Goal: Complete application form

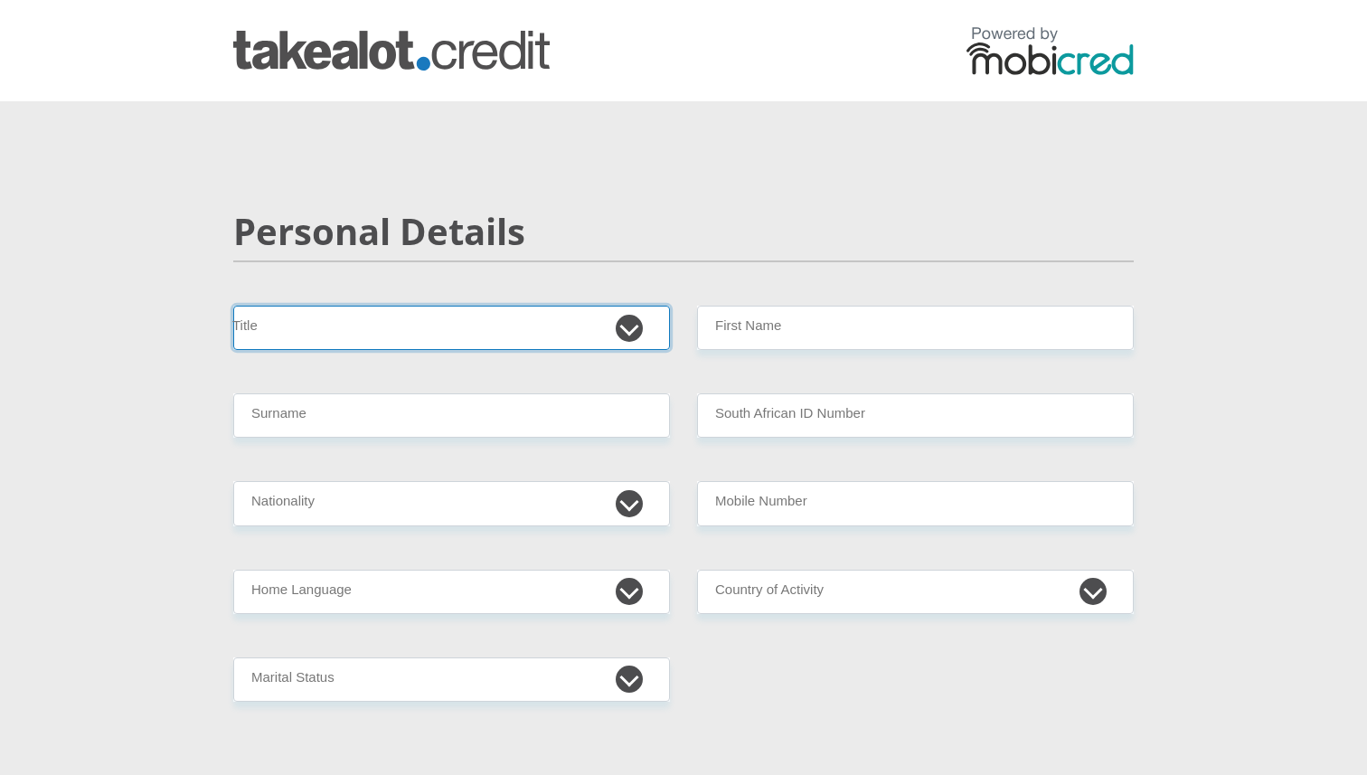
click at [626, 336] on select "Mr Ms Mrs Dr [PERSON_NAME]" at bounding box center [451, 328] width 437 height 44
select select "Mr"
click at [233, 306] on select "Mr Ms Mrs Dr [PERSON_NAME]" at bounding box center [451, 328] width 437 height 44
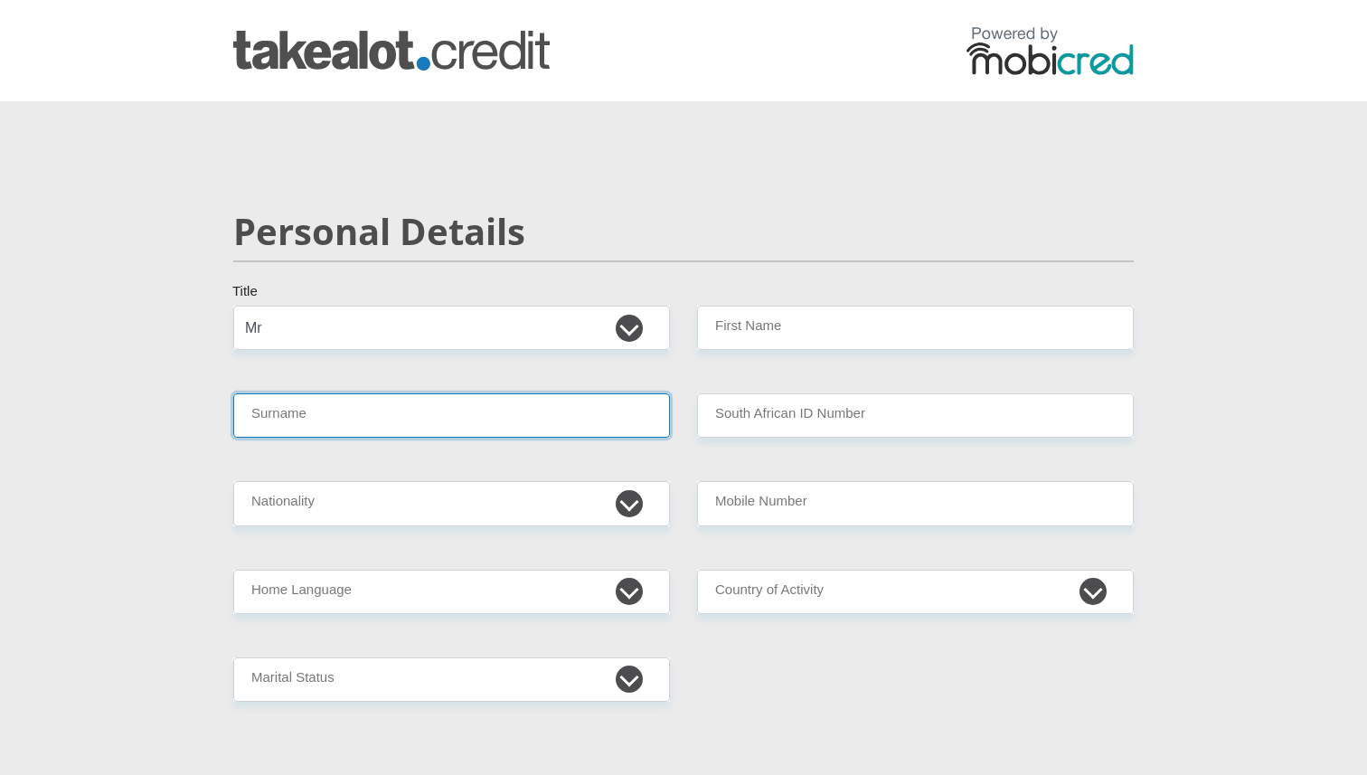
click at [342, 411] on input "Surname" at bounding box center [451, 415] width 437 height 44
type input "Gevenga"
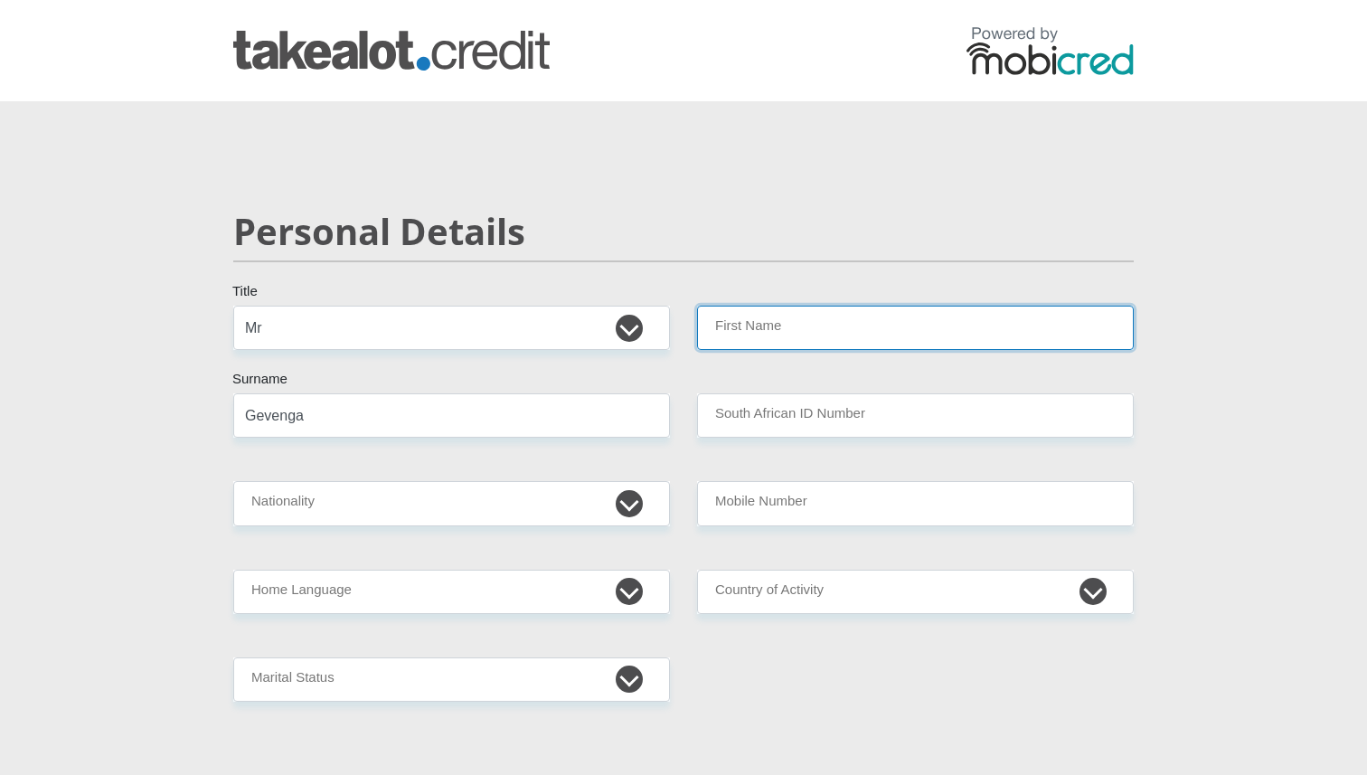
type input "Asonele"
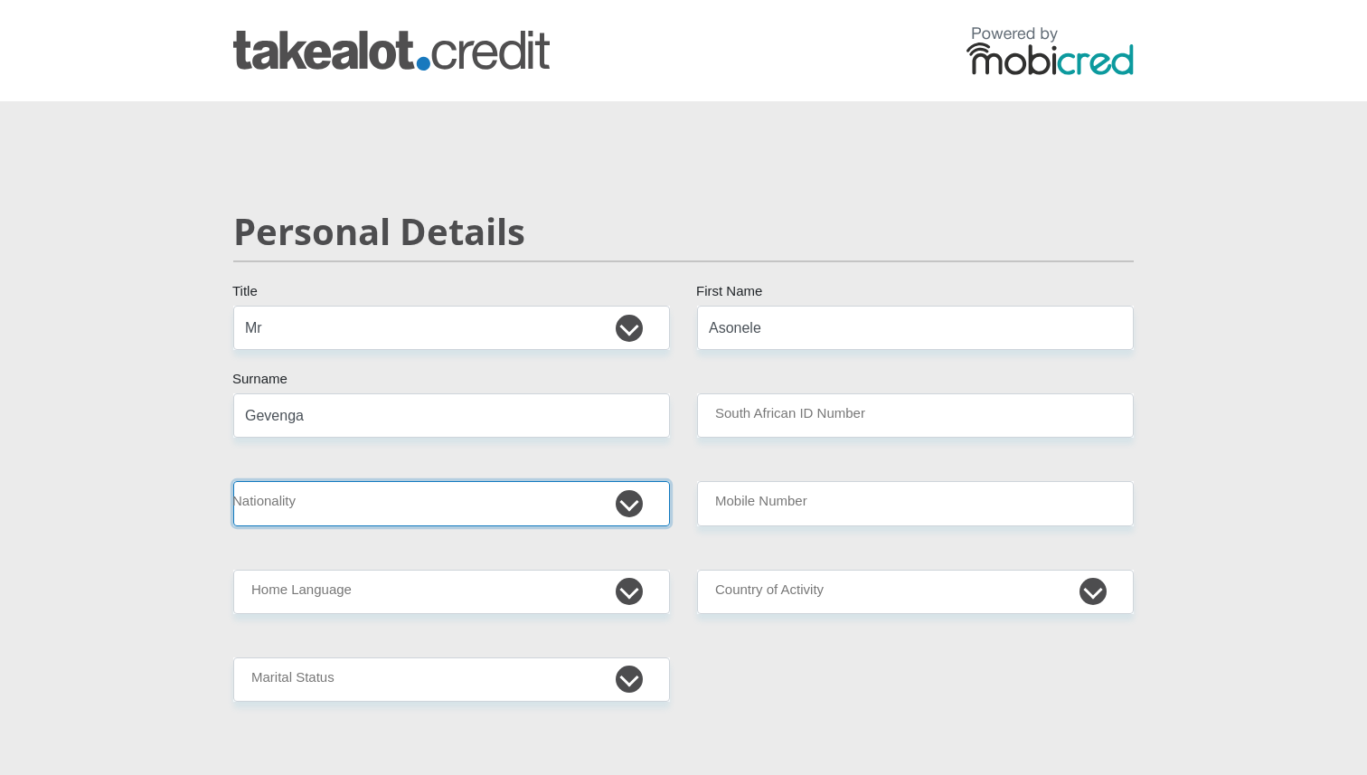
select select "ZAF"
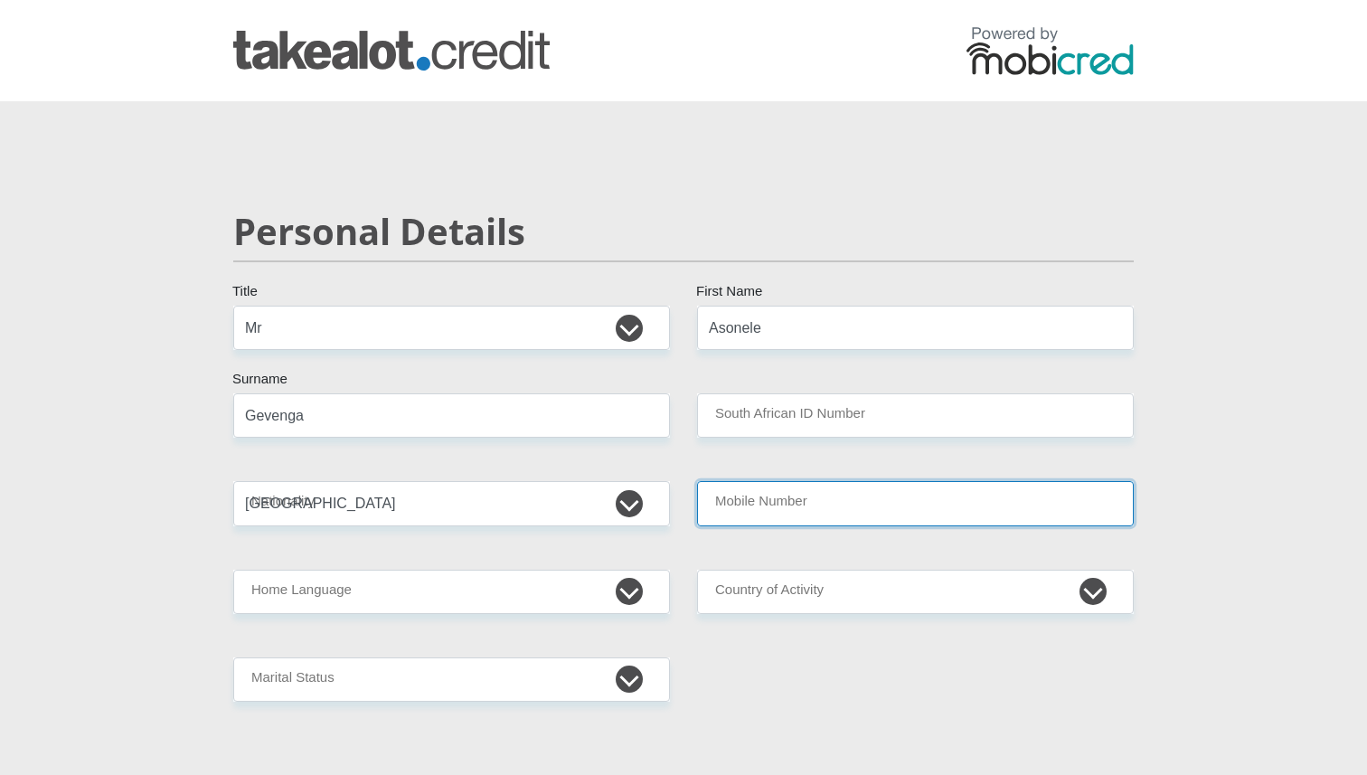
type input "0647097521"
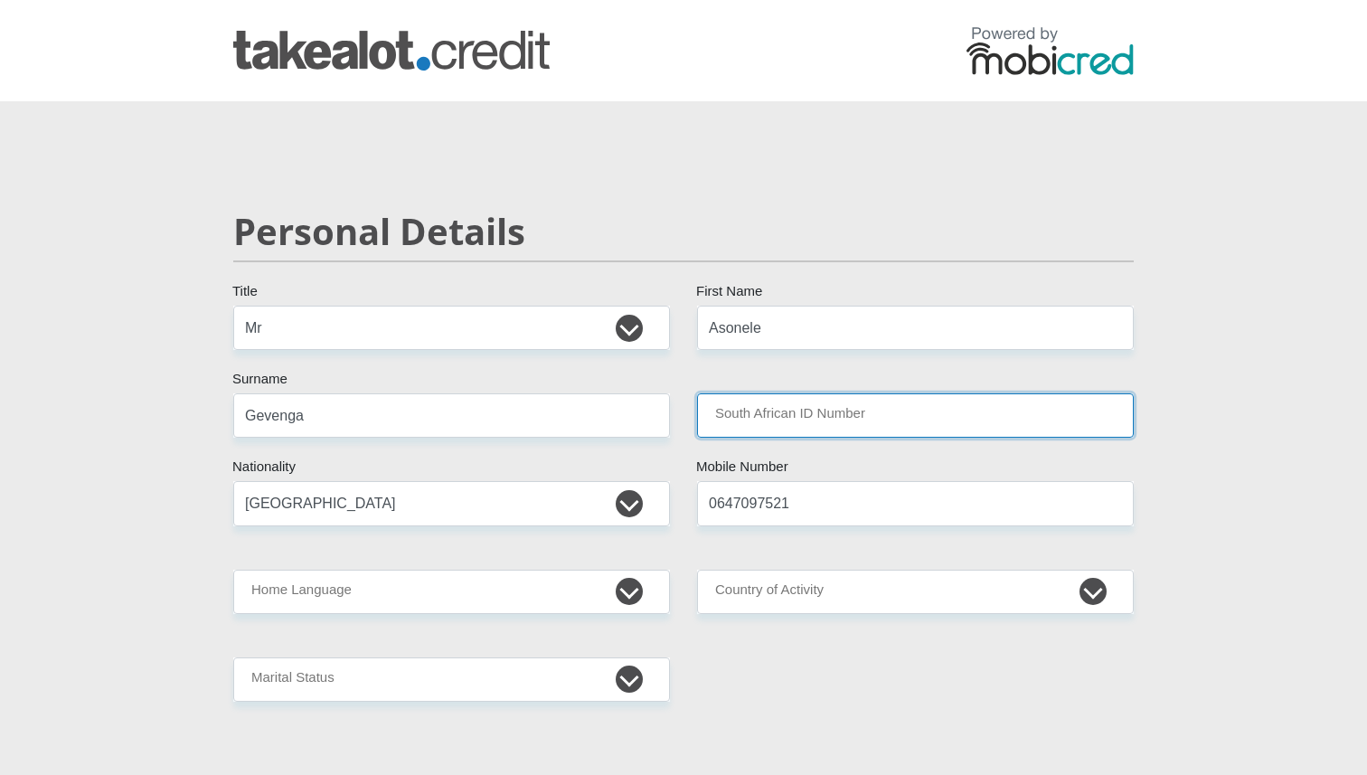
click at [761, 415] on input "South African ID Number" at bounding box center [915, 415] width 437 height 44
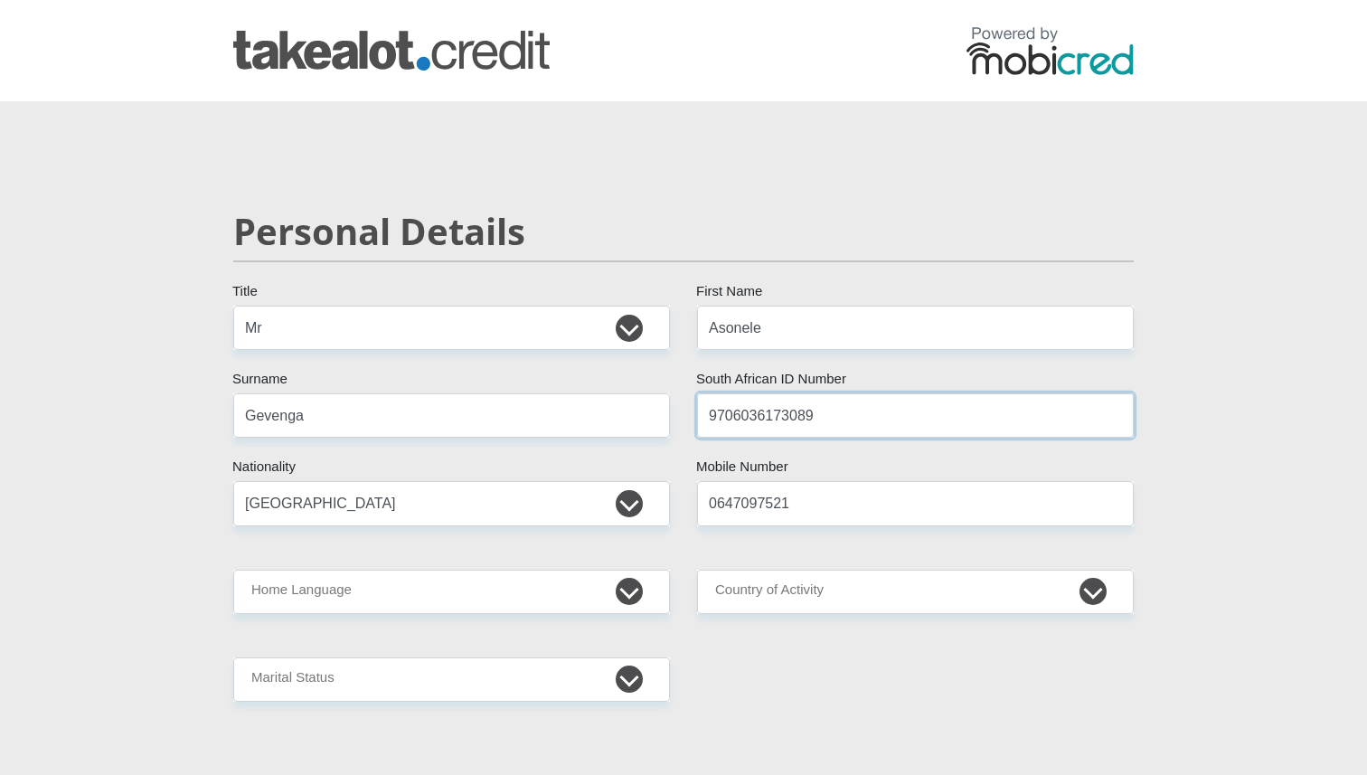
type input "9706036173089"
click at [485, 602] on select "Afrikaans English Sepedi South Ndebele Southern Sotho Swati Tsonga Tswana Venda…" at bounding box center [451, 592] width 437 height 44
select select "xho"
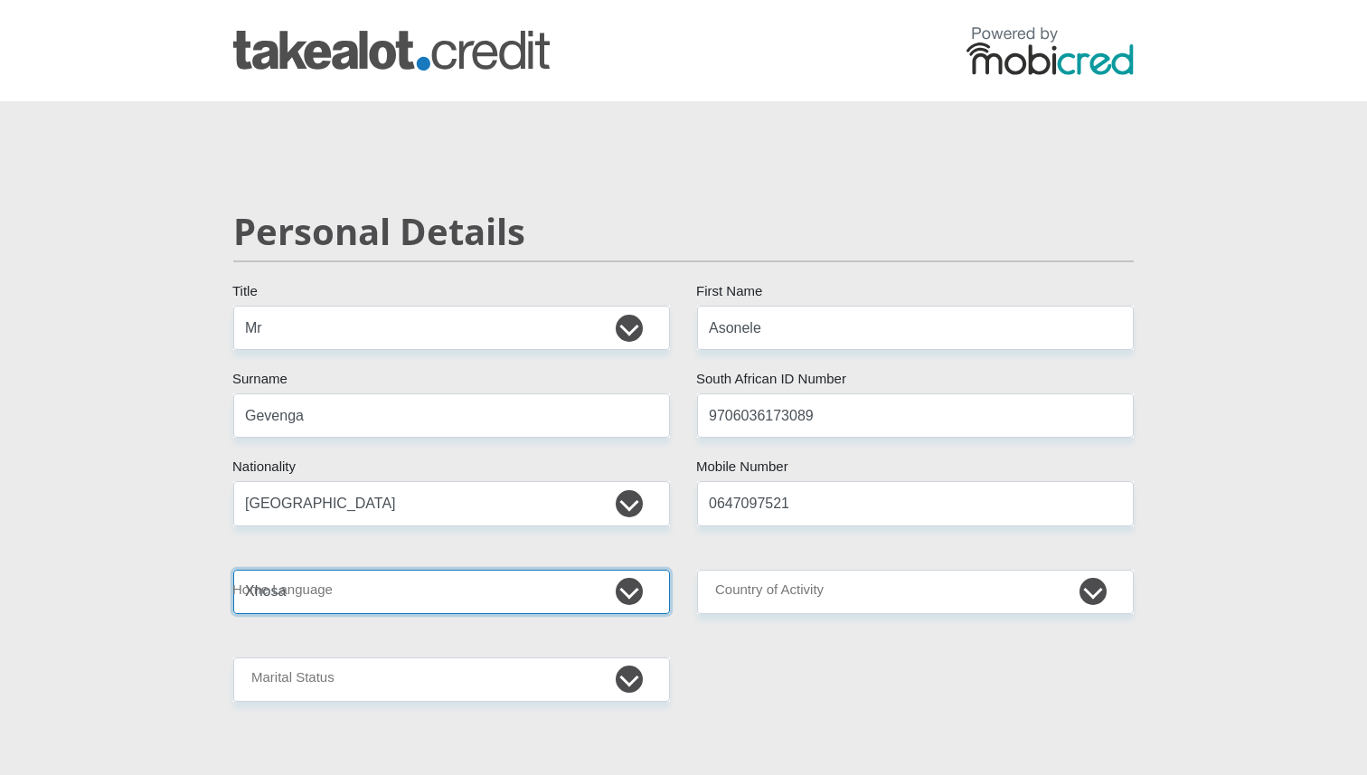
click at [233, 570] on select "Afrikaans English Sepedi South Ndebele Southern Sotho Swati Tsonga Tswana Venda…" at bounding box center [451, 592] width 437 height 44
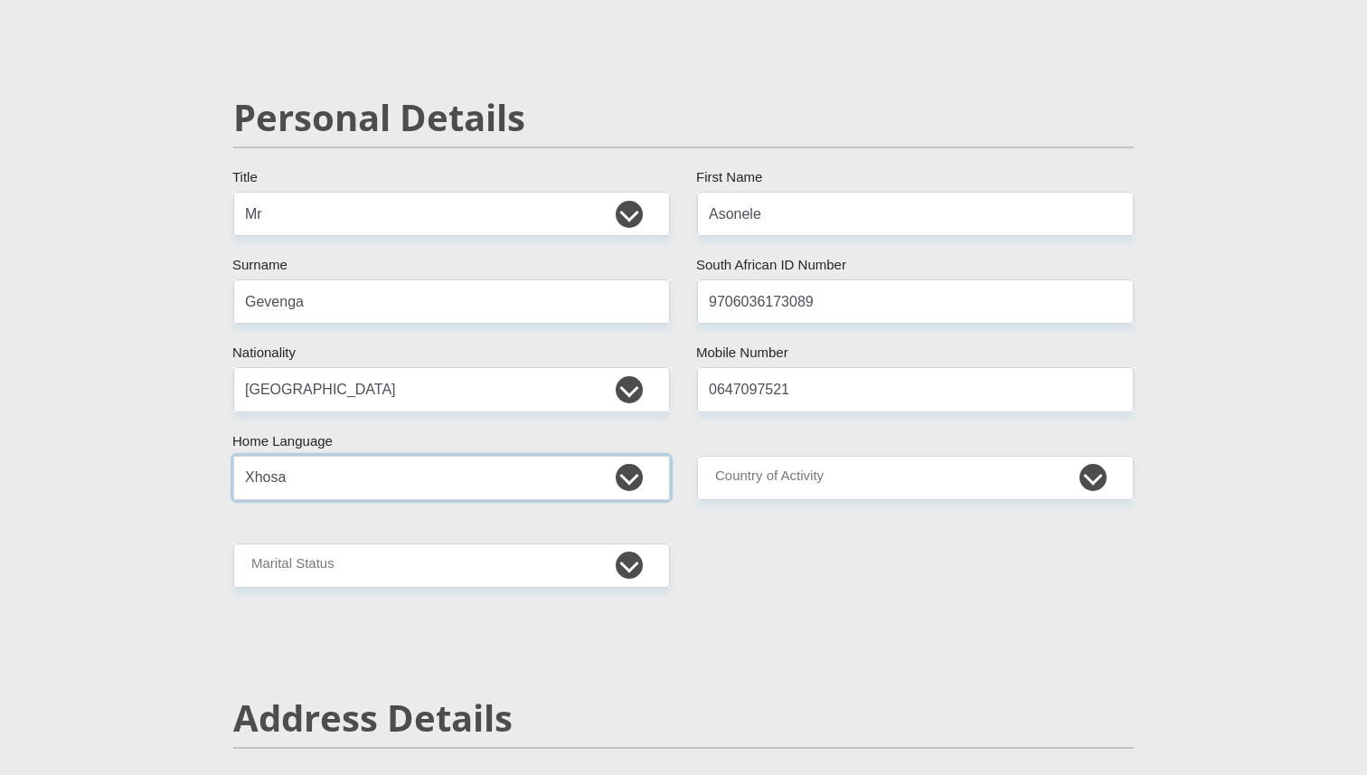
scroll to position [118, 0]
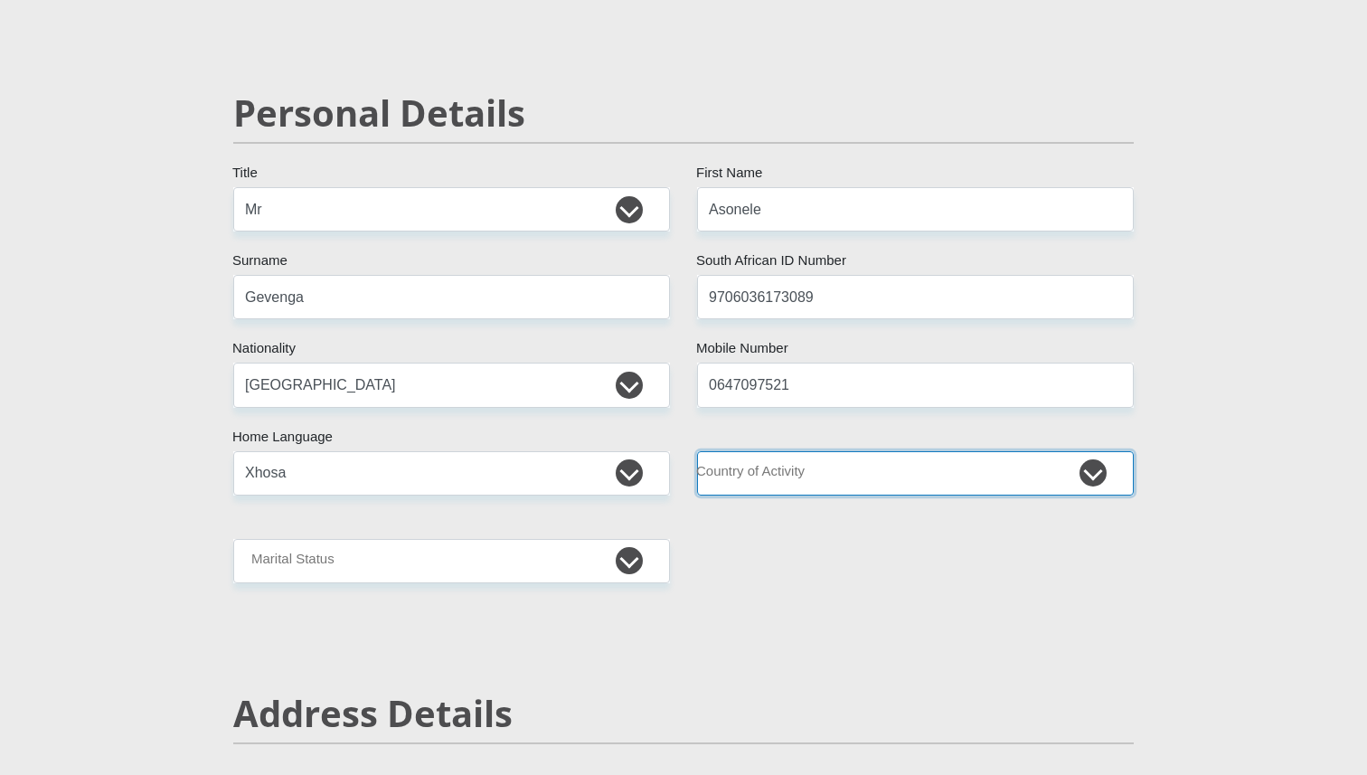
click at [811, 461] on select "[GEOGRAPHIC_DATA] [GEOGRAPHIC_DATA] [GEOGRAPHIC_DATA] [GEOGRAPHIC_DATA] [GEOGRA…" at bounding box center [915, 473] width 437 height 44
select select "ZAF"
click at [697, 451] on select "[GEOGRAPHIC_DATA] [GEOGRAPHIC_DATA] [GEOGRAPHIC_DATA] [GEOGRAPHIC_DATA] [GEOGRA…" at bounding box center [915, 473] width 437 height 44
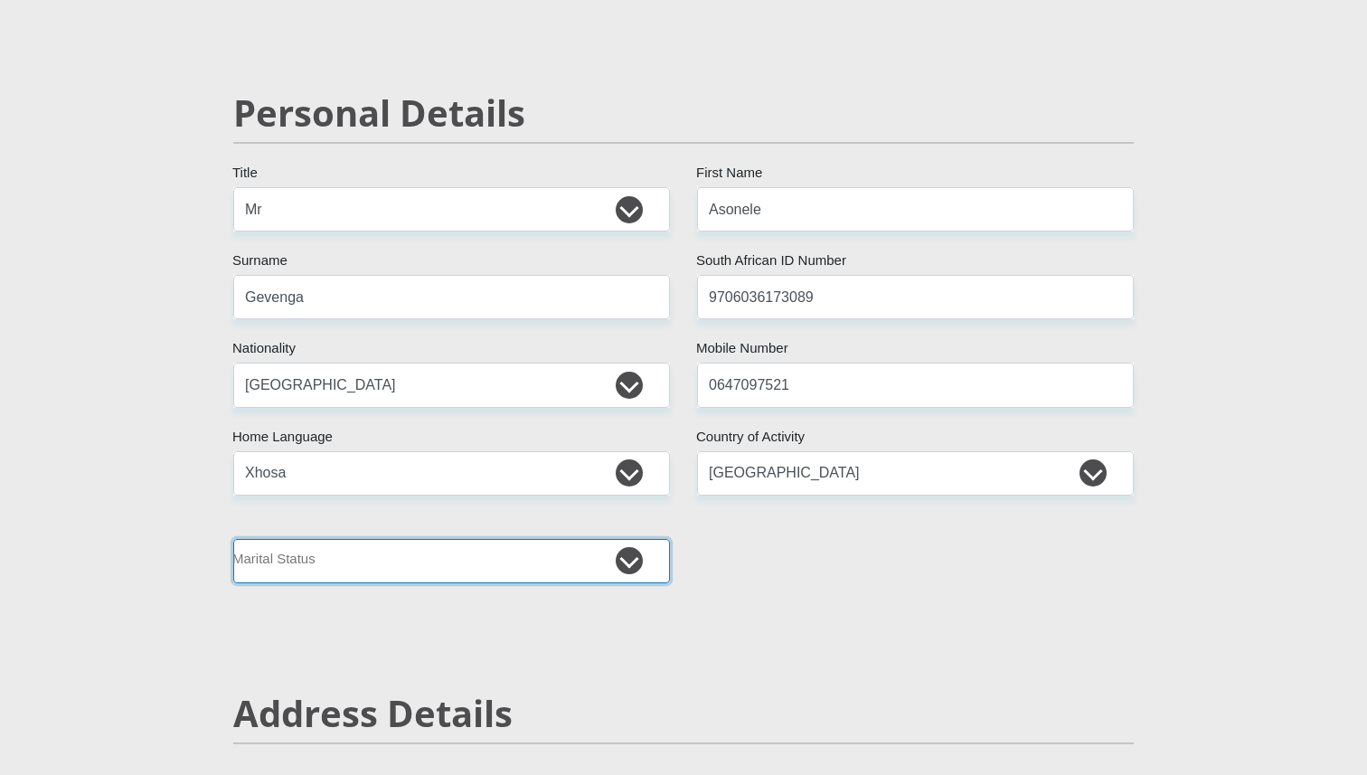
click at [492, 574] on select "Married ANC Single Divorced Widowed Married COP or Customary Law" at bounding box center [451, 561] width 437 height 44
select select "2"
click at [233, 539] on select "Married ANC Single Divorced Widowed Married COP or Customary Law" at bounding box center [451, 561] width 437 height 44
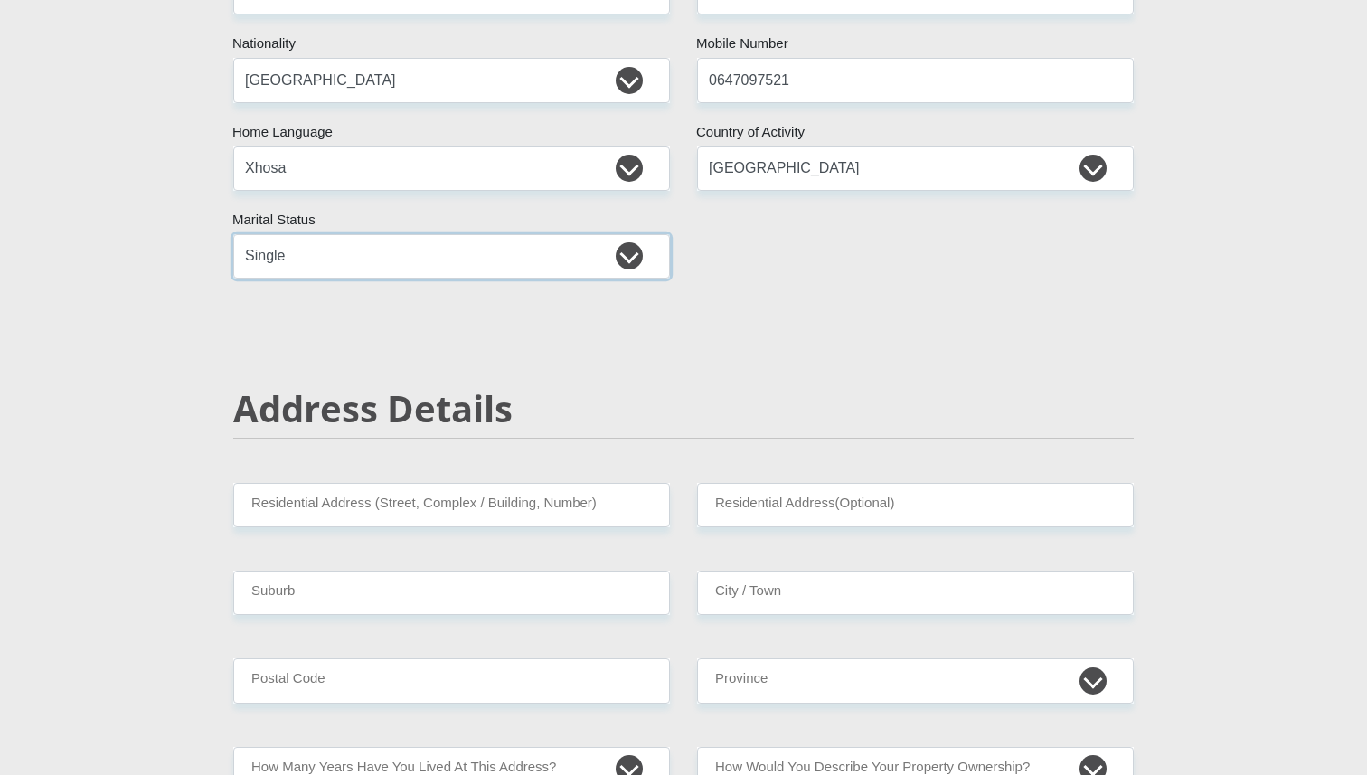
scroll to position [446, 0]
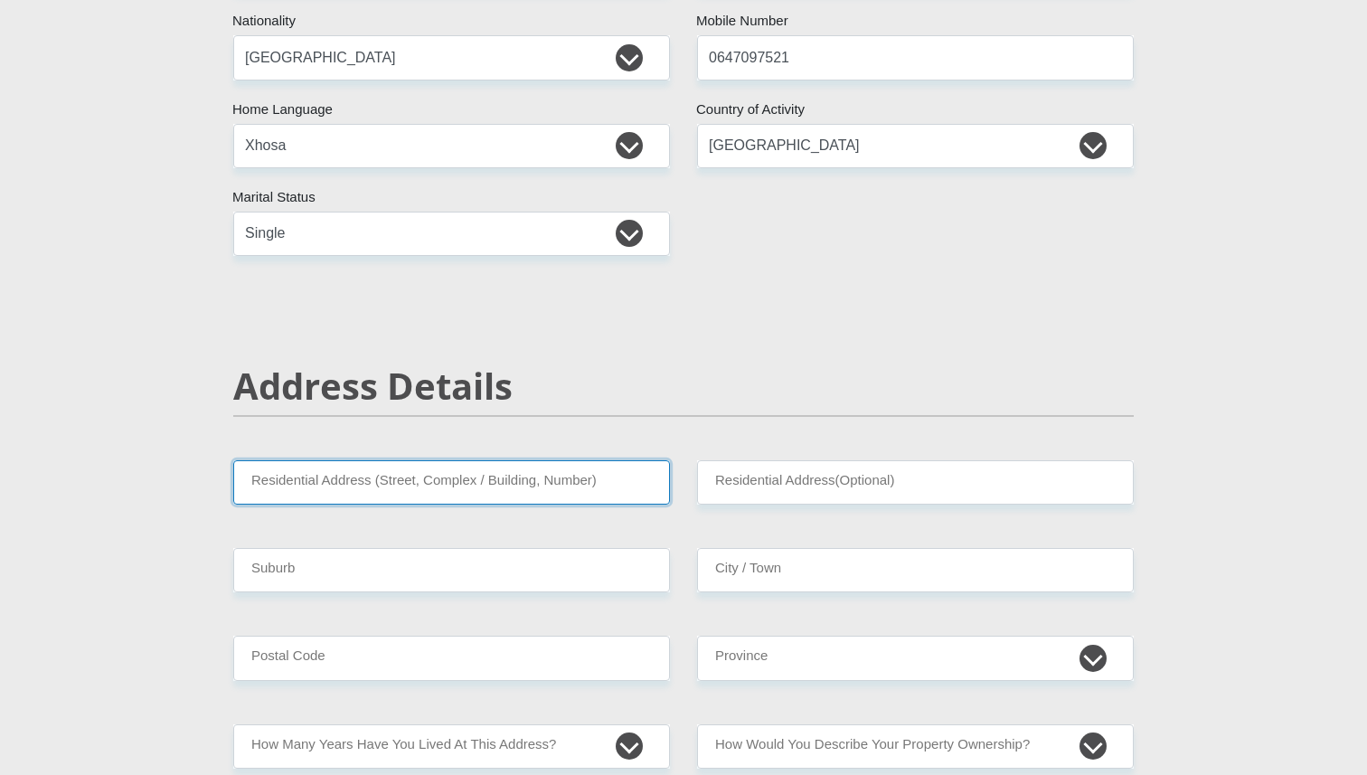
click at [460, 480] on input "Residential Address (Street, Complex / Building, Number)" at bounding box center [451, 482] width 437 height 44
type input "[STREET_ADDRESS]"
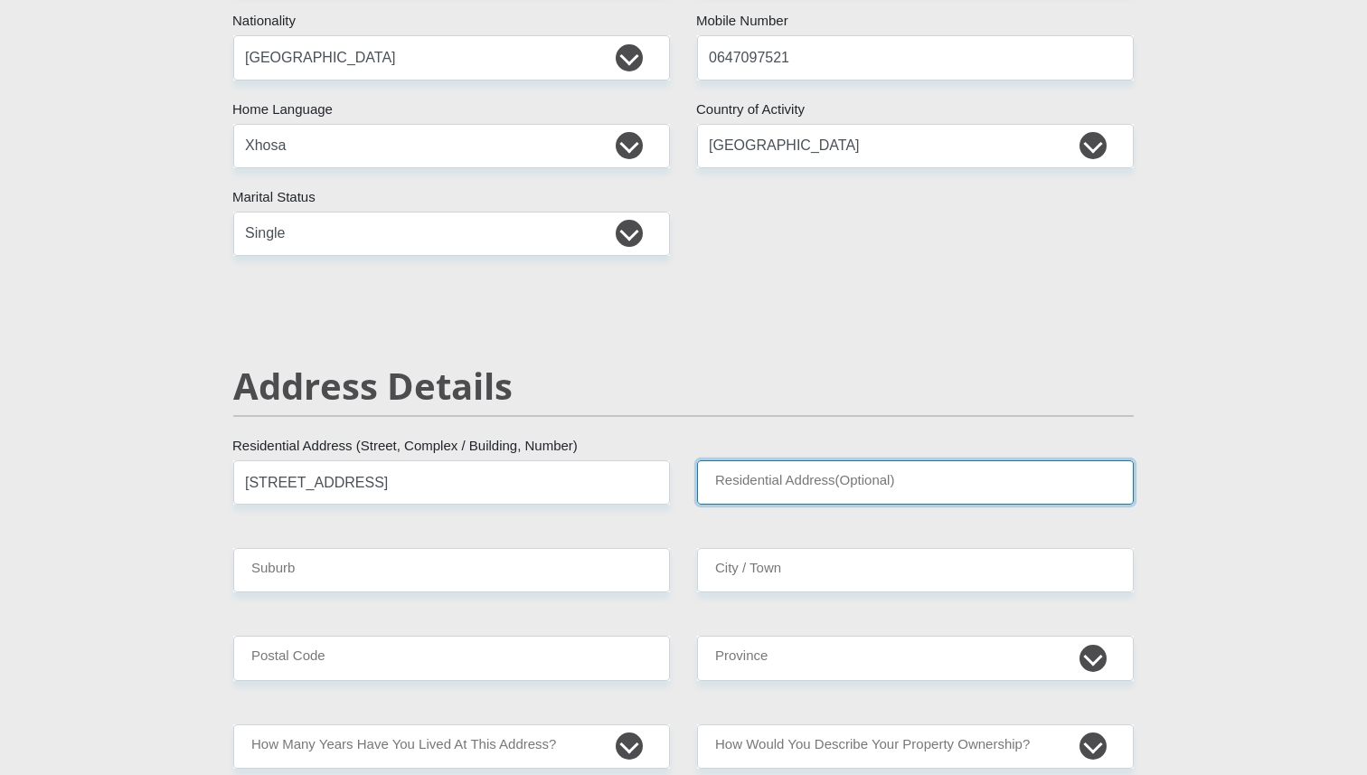
type input "Kleijne [PERSON_NAME]"
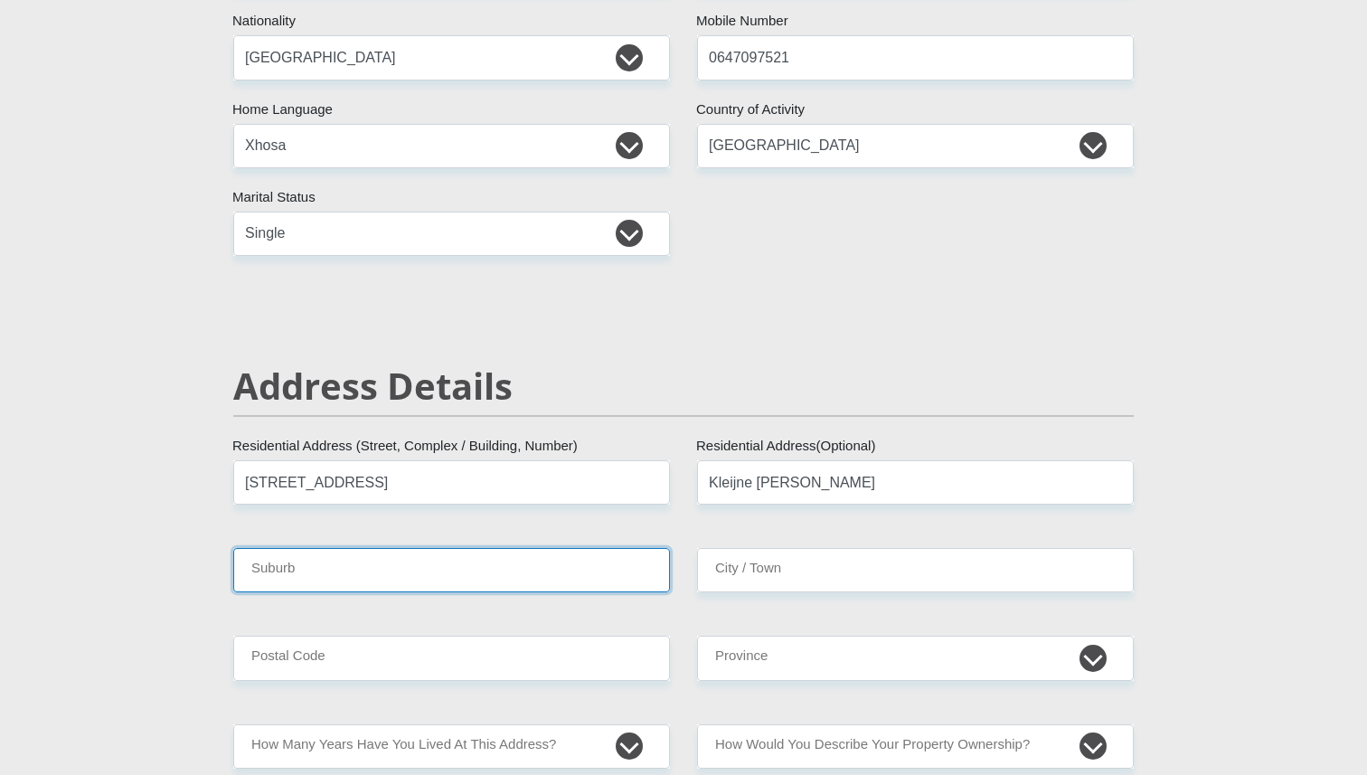
type input "34605"
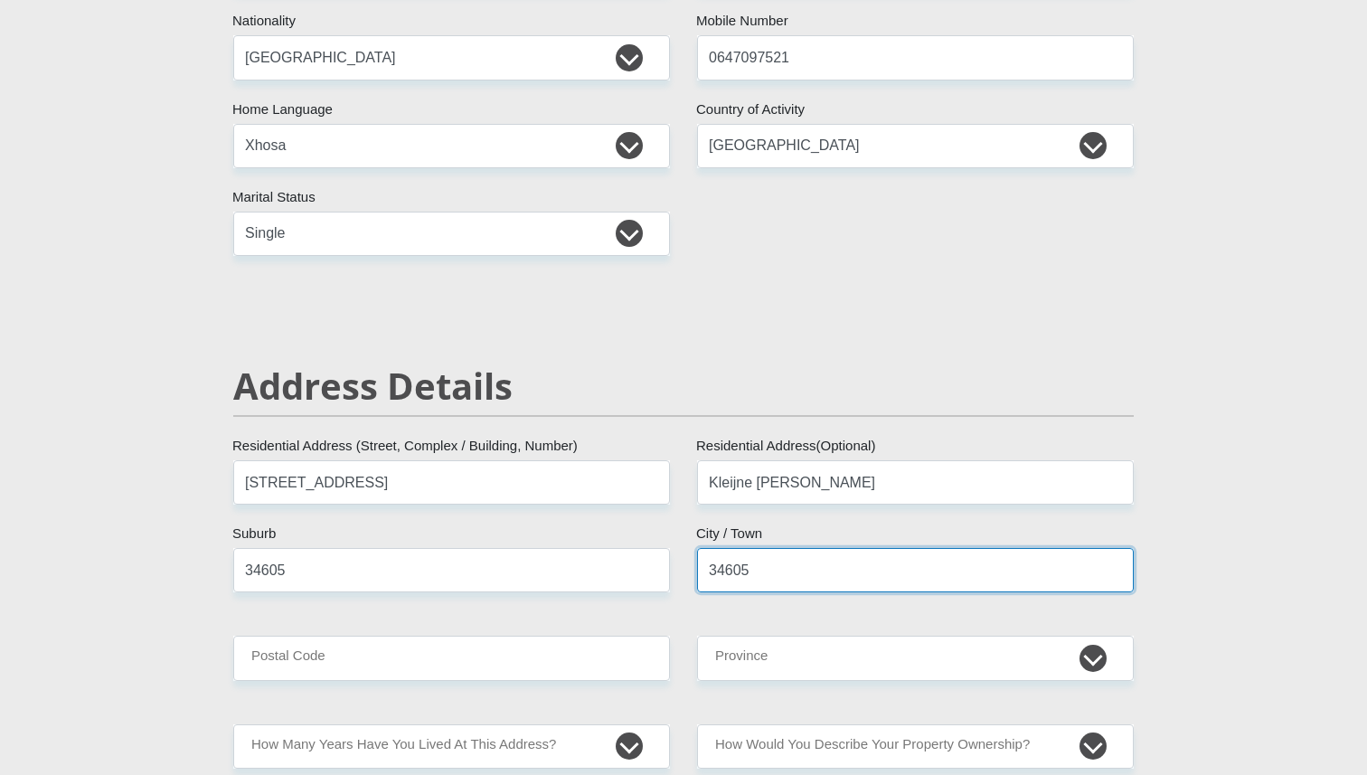
type input "7579"
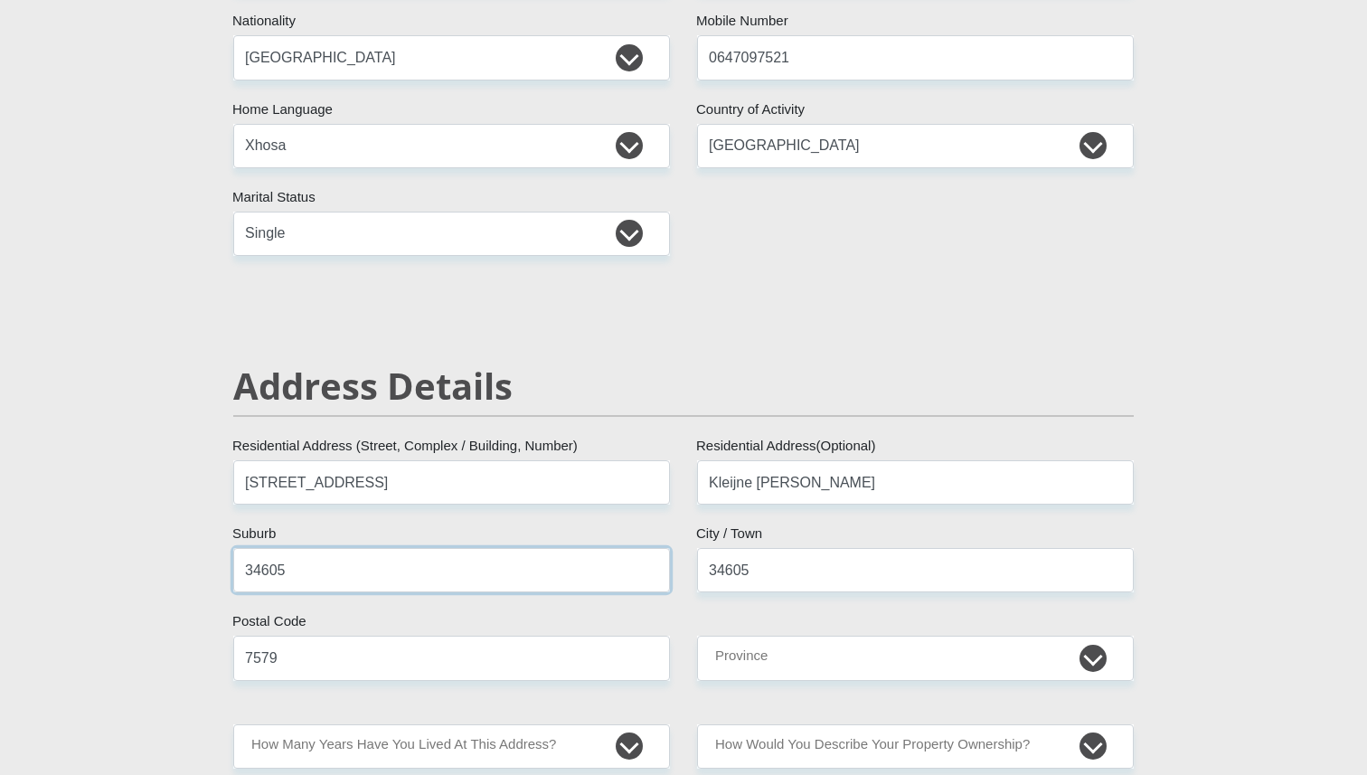
click at [427, 580] on input "34605" at bounding box center [451, 570] width 437 height 44
drag, startPoint x: 354, startPoint y: 571, endPoint x: 208, endPoint y: 563, distance: 145.8
drag, startPoint x: 410, startPoint y: 574, endPoint x: 324, endPoint y: 572, distance: 86.0
click at [324, 572] on input "Kuils River [GEOGRAPHIC_DATA]" at bounding box center [451, 570] width 437 height 44
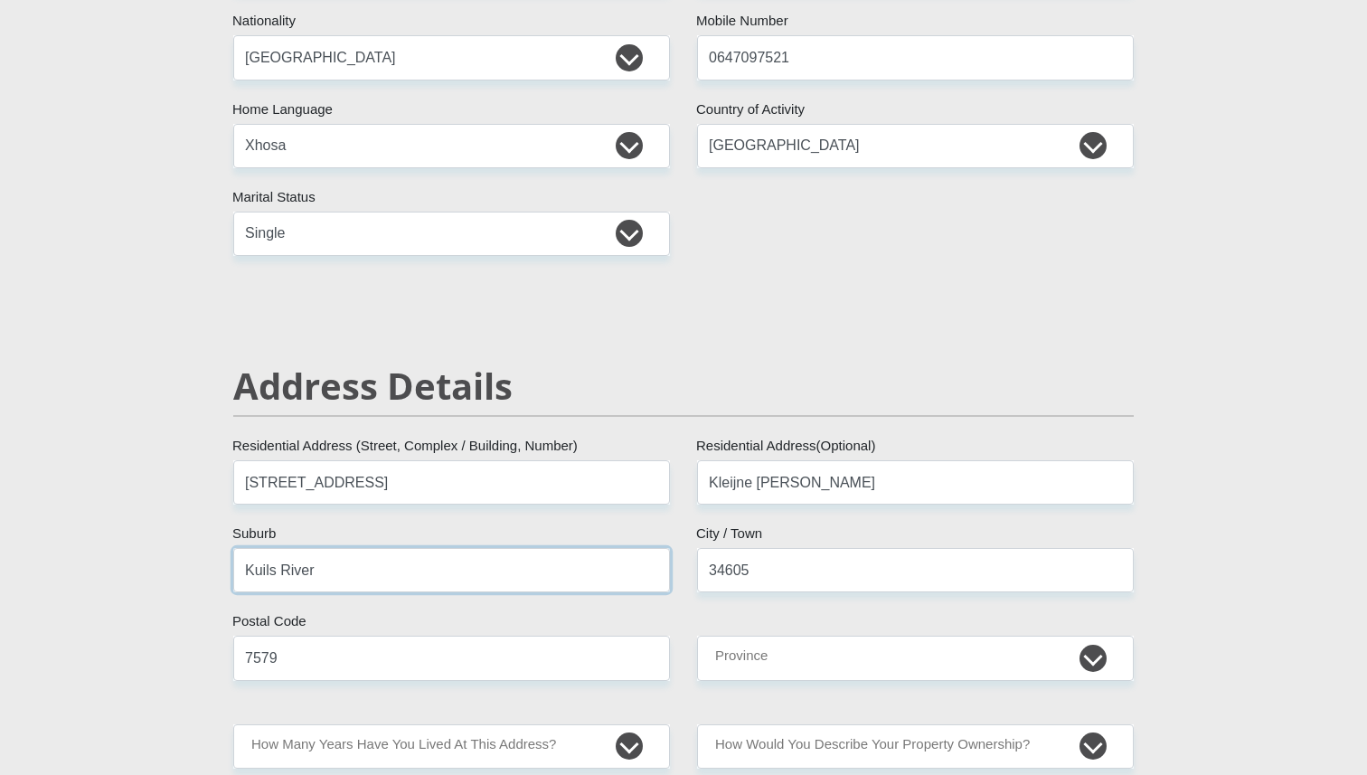
type input "Kuils River"
click at [762, 574] on input "34605" at bounding box center [915, 570] width 437 height 44
type input "3"
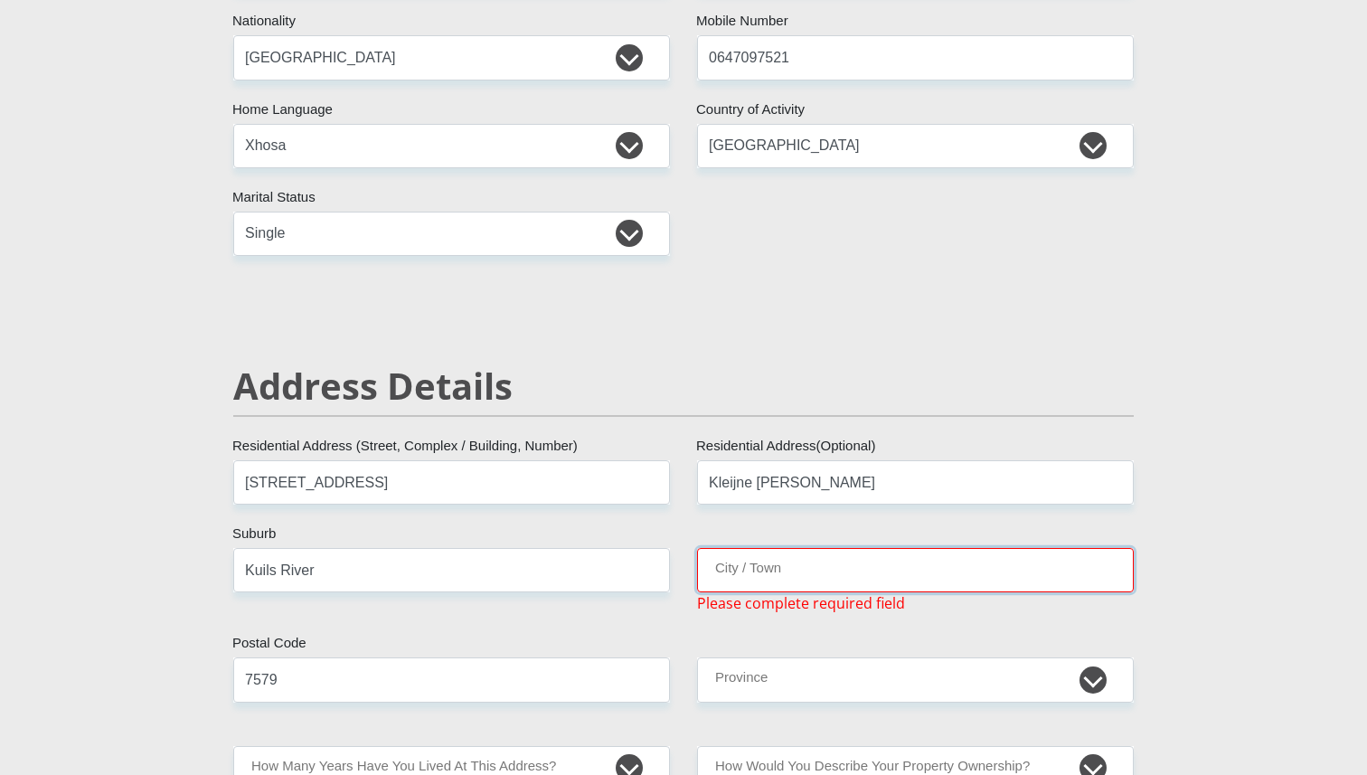
paste input "[GEOGRAPHIC_DATA]"
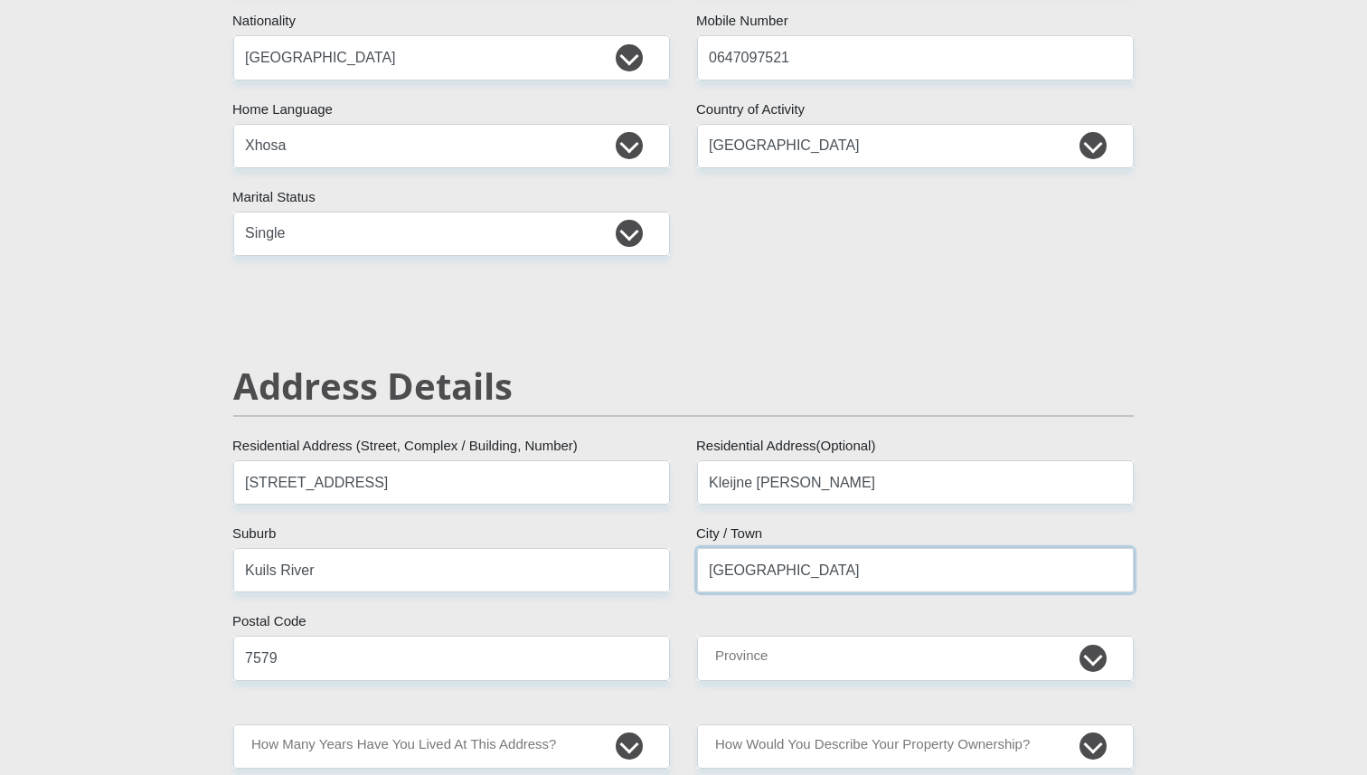
type input "[GEOGRAPHIC_DATA]"
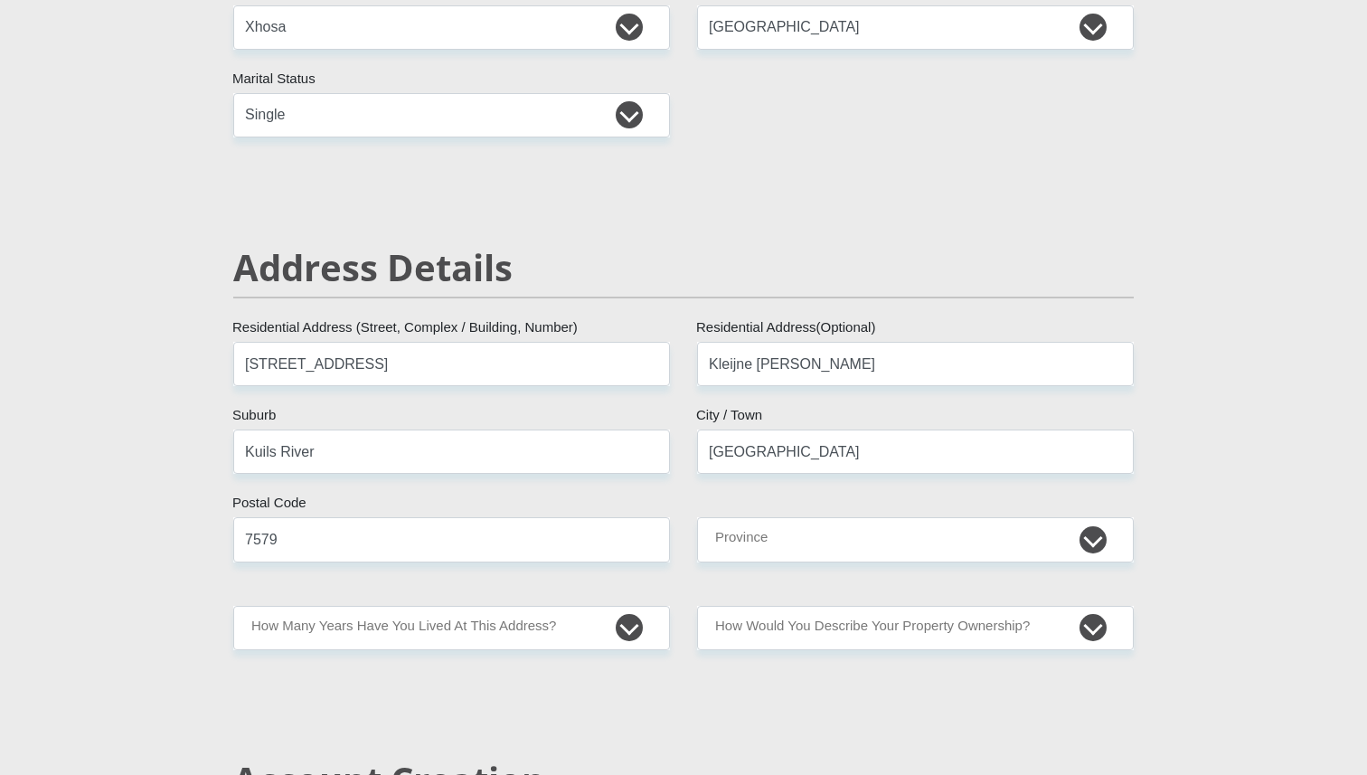
scroll to position [569, 0]
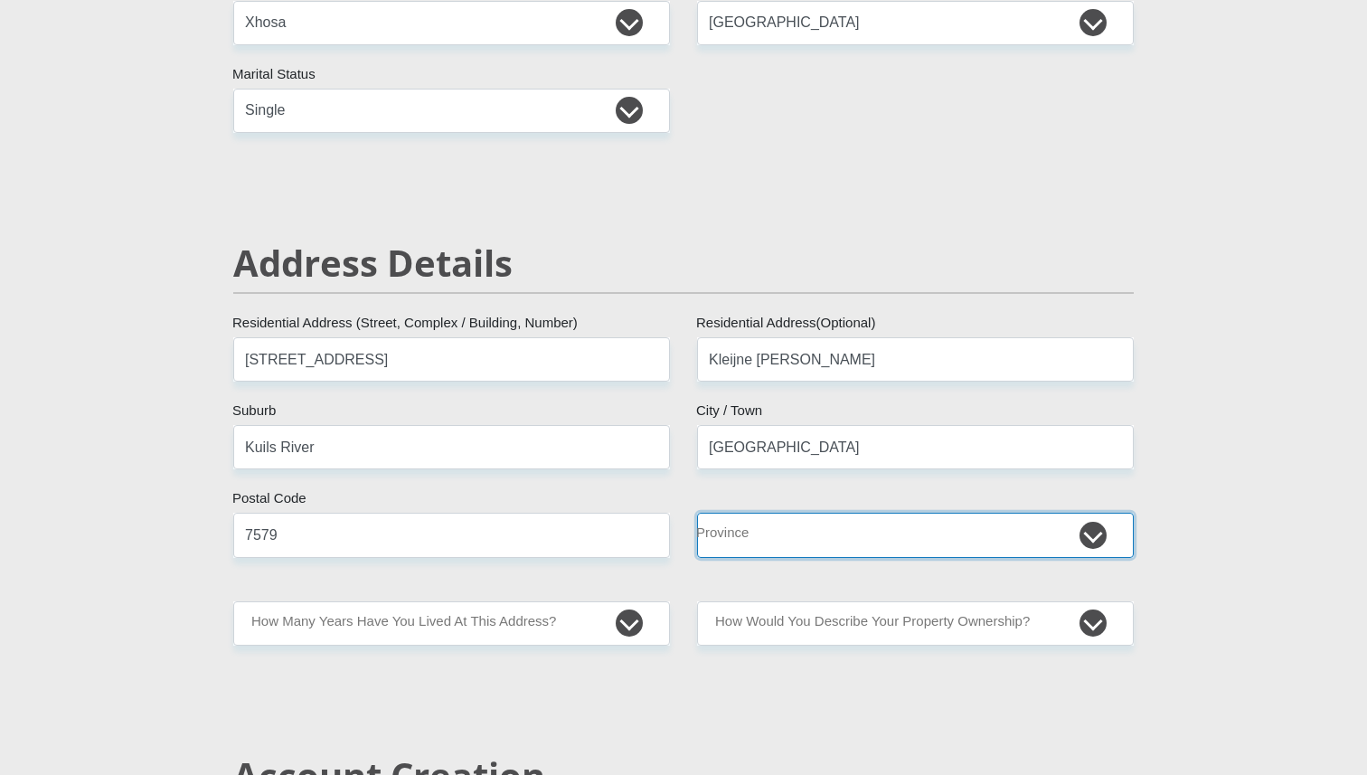
click at [786, 529] on select "Eastern Cape Free State [GEOGRAPHIC_DATA] [GEOGRAPHIC_DATA][DATE] [GEOGRAPHIC_D…" at bounding box center [915, 535] width 437 height 44
select select "Western Cape"
click at [697, 513] on select "Eastern Cape Free State [GEOGRAPHIC_DATA] [GEOGRAPHIC_DATA][DATE] [GEOGRAPHIC_D…" at bounding box center [915, 535] width 437 height 44
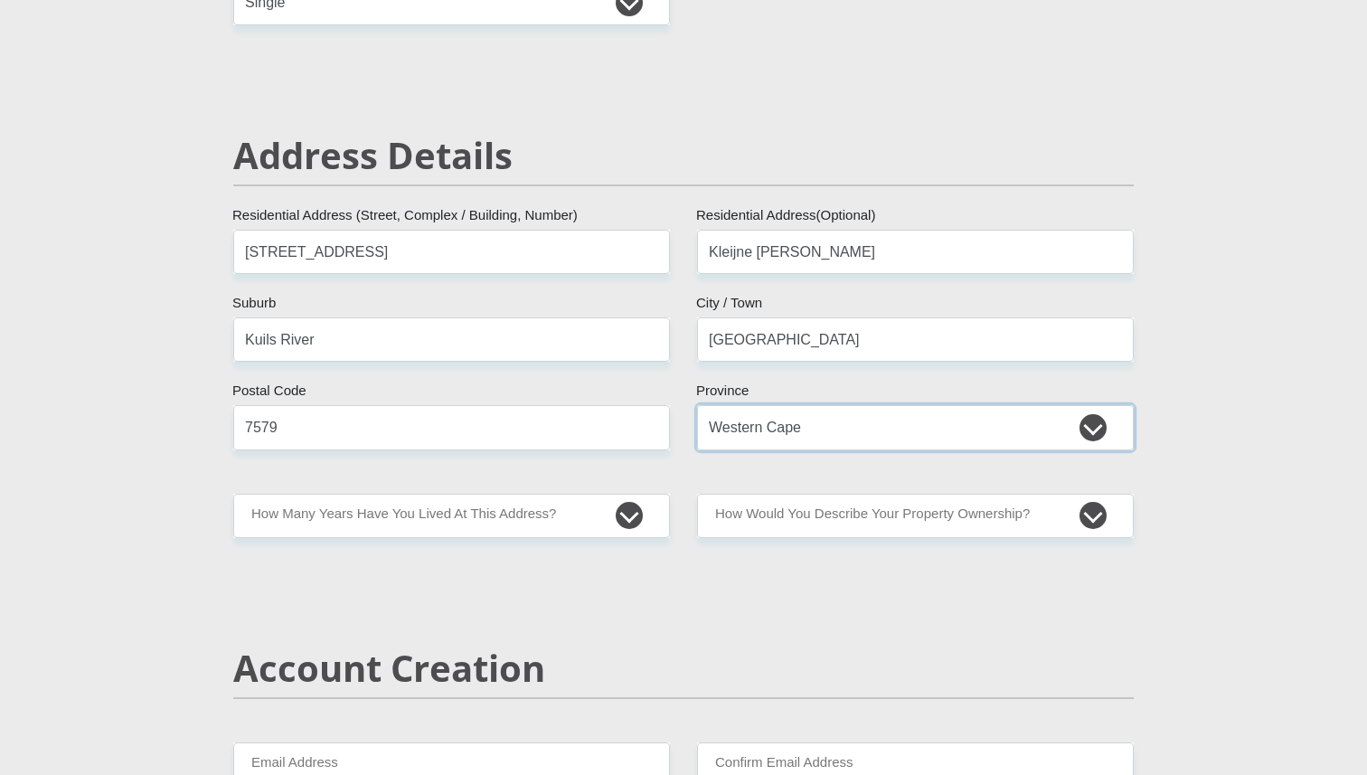
scroll to position [715, 0]
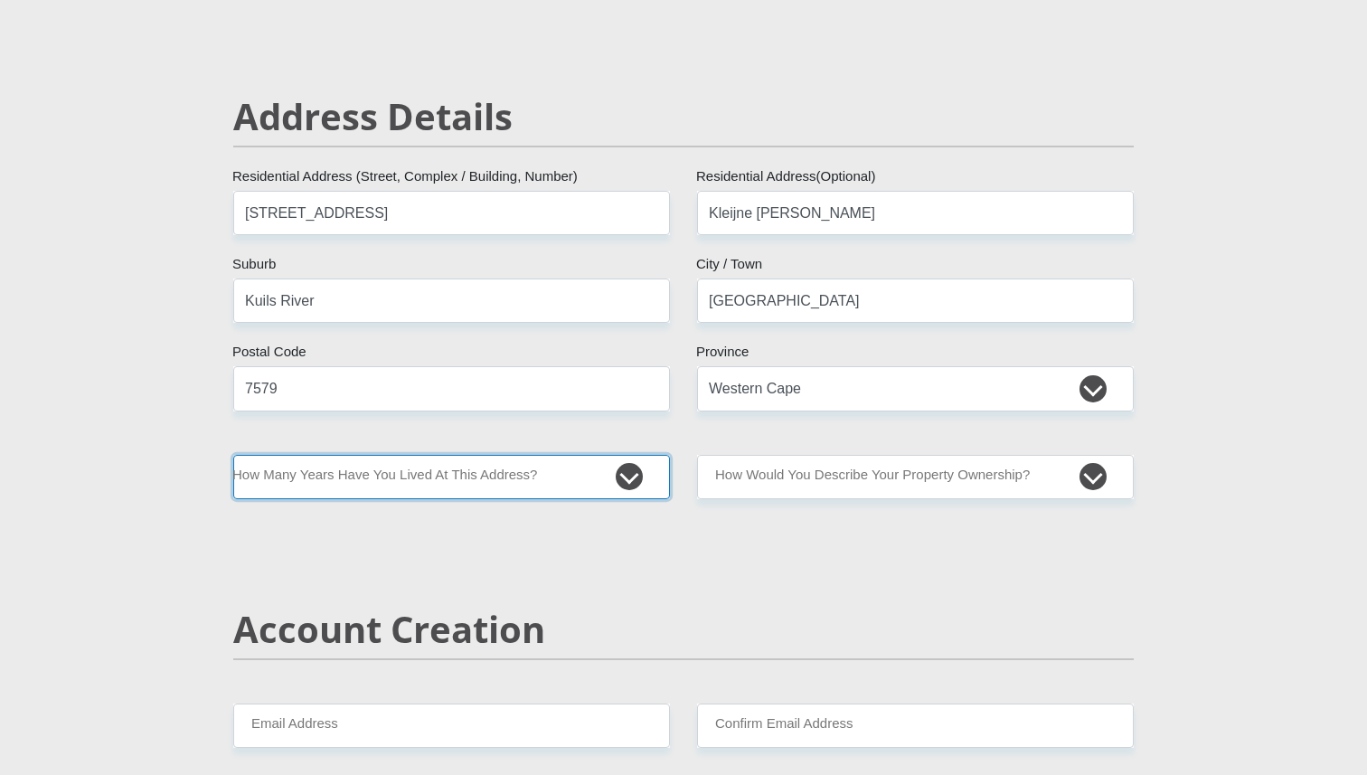
click at [624, 478] on select "less than 1 year 1-3 years 3-5 years 5+ years" at bounding box center [451, 477] width 437 height 44
select select "2"
click at [233, 455] on select "less than 1 year 1-3 years 3-5 years 5+ years" at bounding box center [451, 477] width 437 height 44
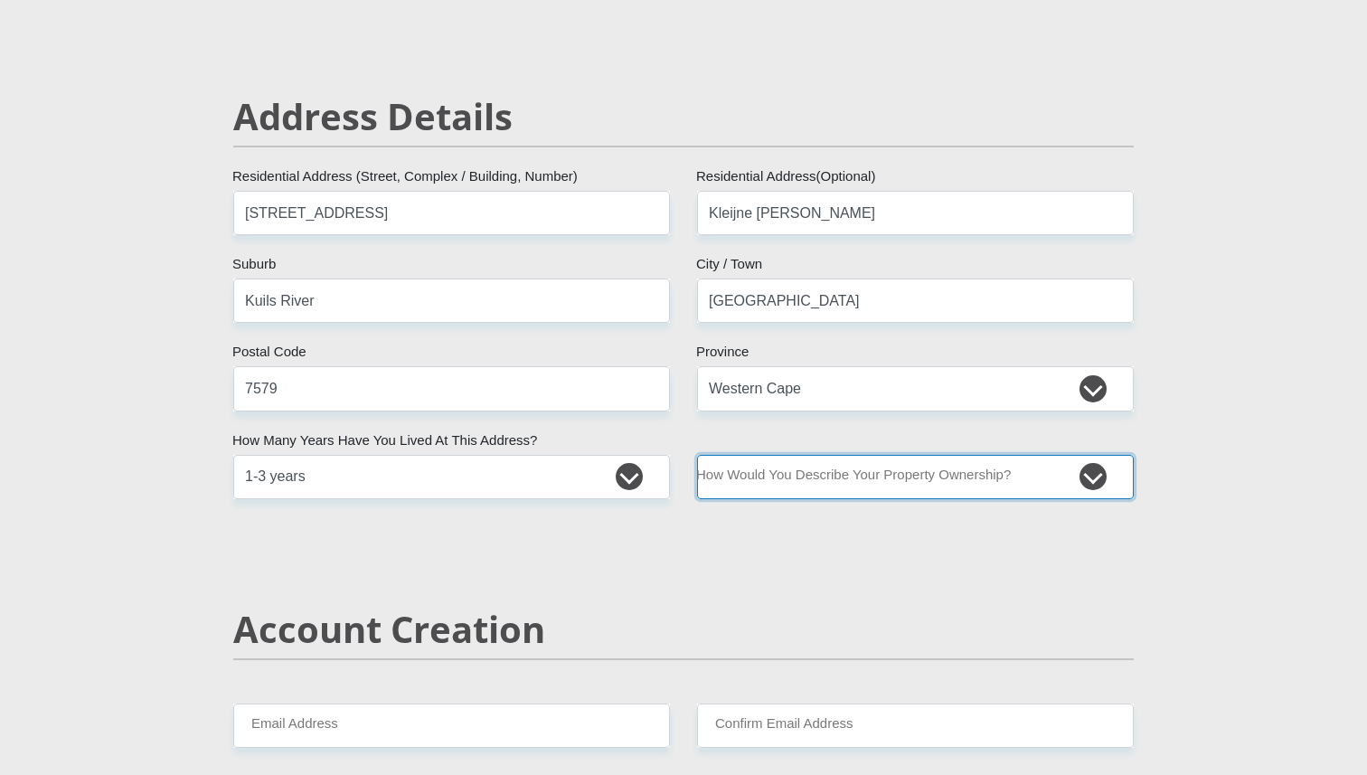
click at [837, 481] on select "Owned Rented Family Owned Company Dwelling" at bounding box center [915, 477] width 437 height 44
select select "Rented"
click at [697, 455] on select "Owned Rented Family Owned Company Dwelling" at bounding box center [915, 477] width 437 height 44
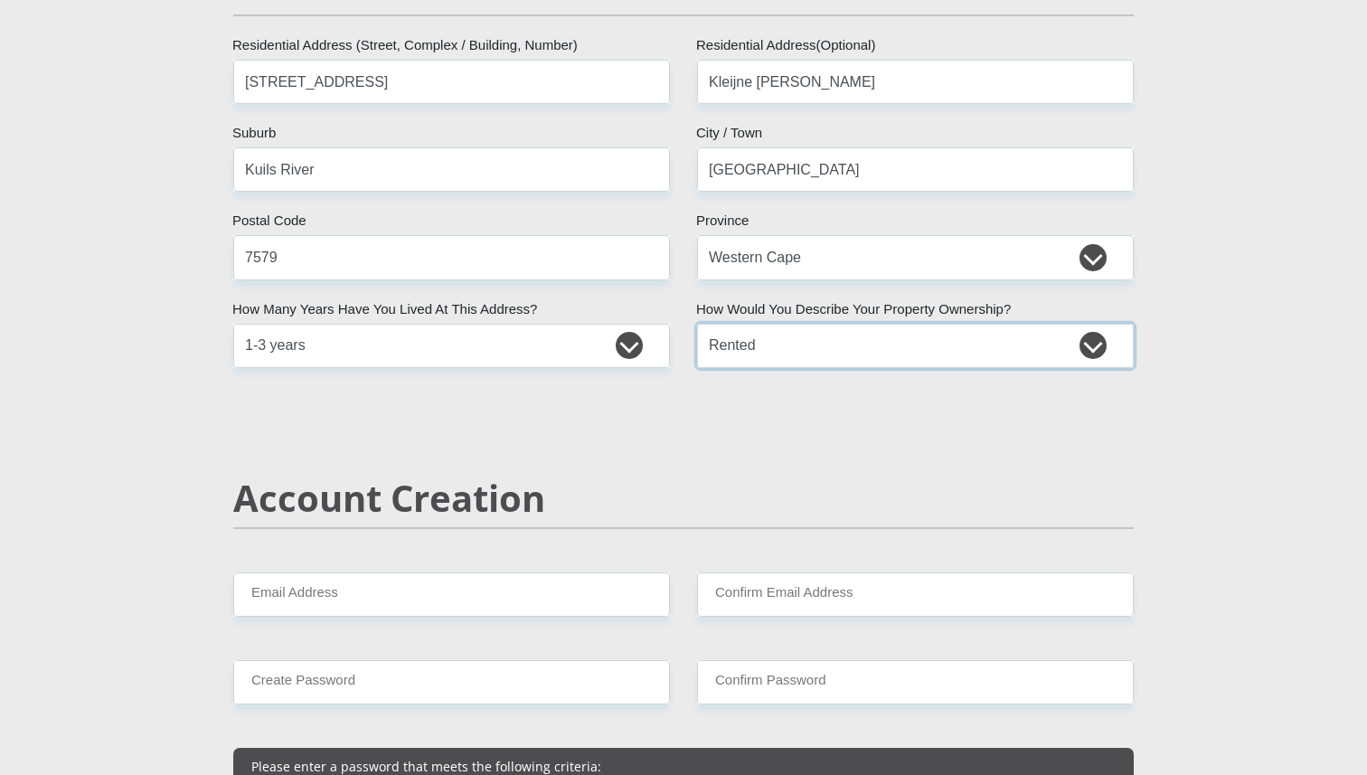
scroll to position [855, 0]
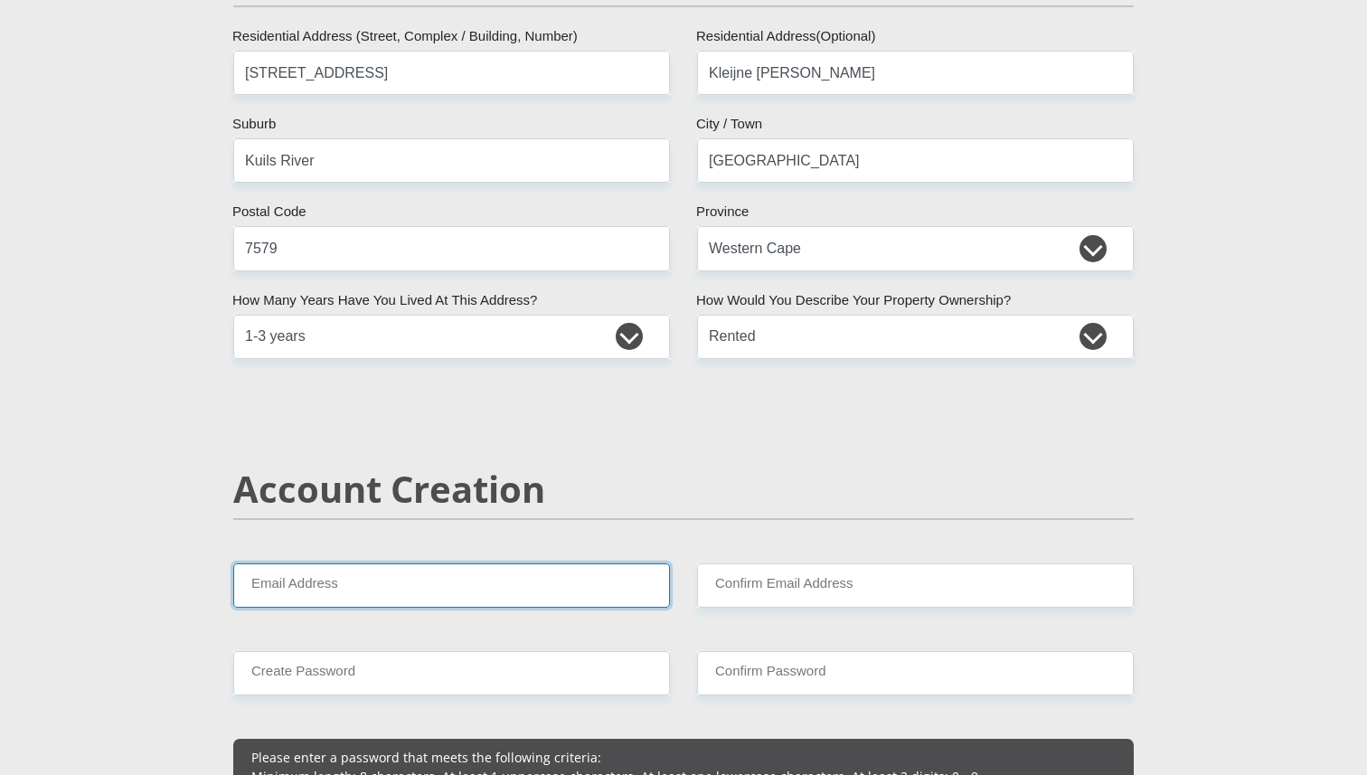
click at [475, 587] on input "Email Address" at bounding box center [451, 585] width 437 height 44
type input "[EMAIL_ADDRESS][DOMAIN_NAME]"
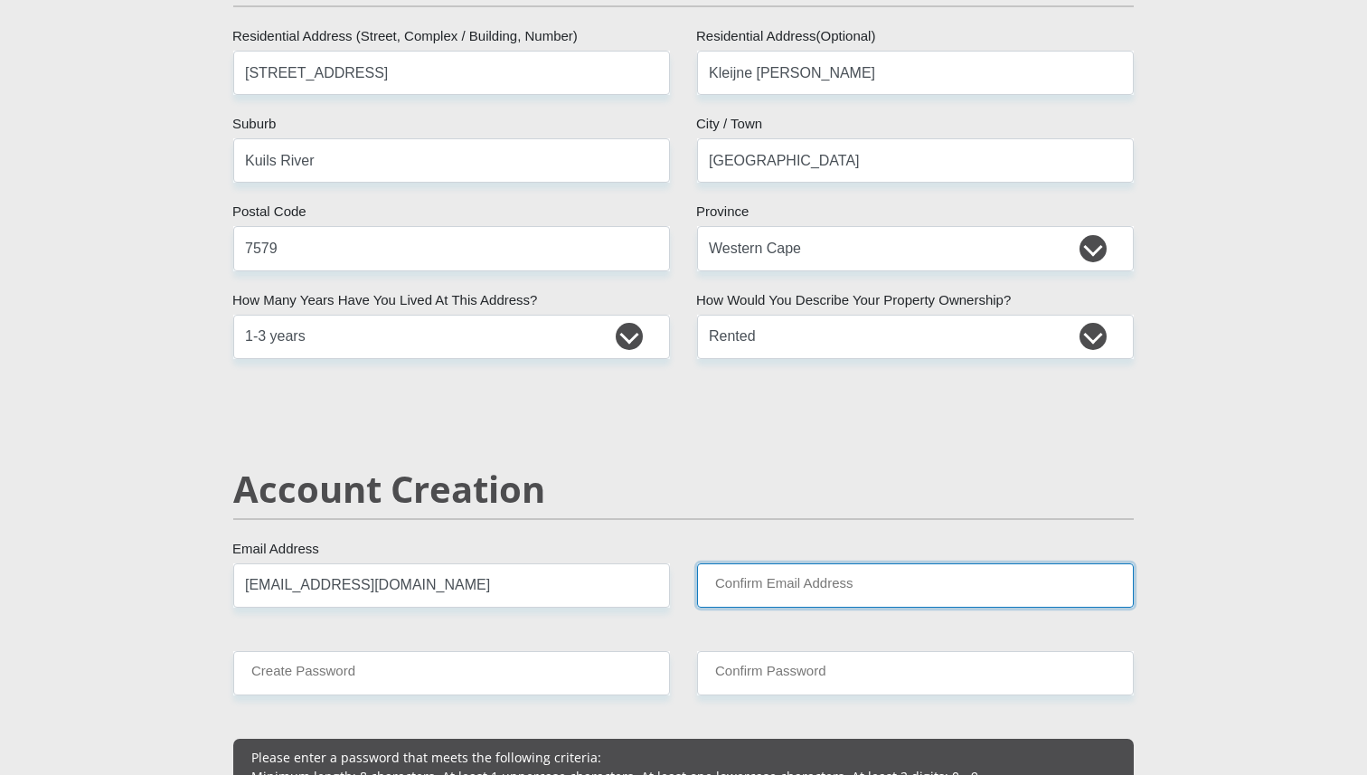
type input "[EMAIL_ADDRESS][DOMAIN_NAME]"
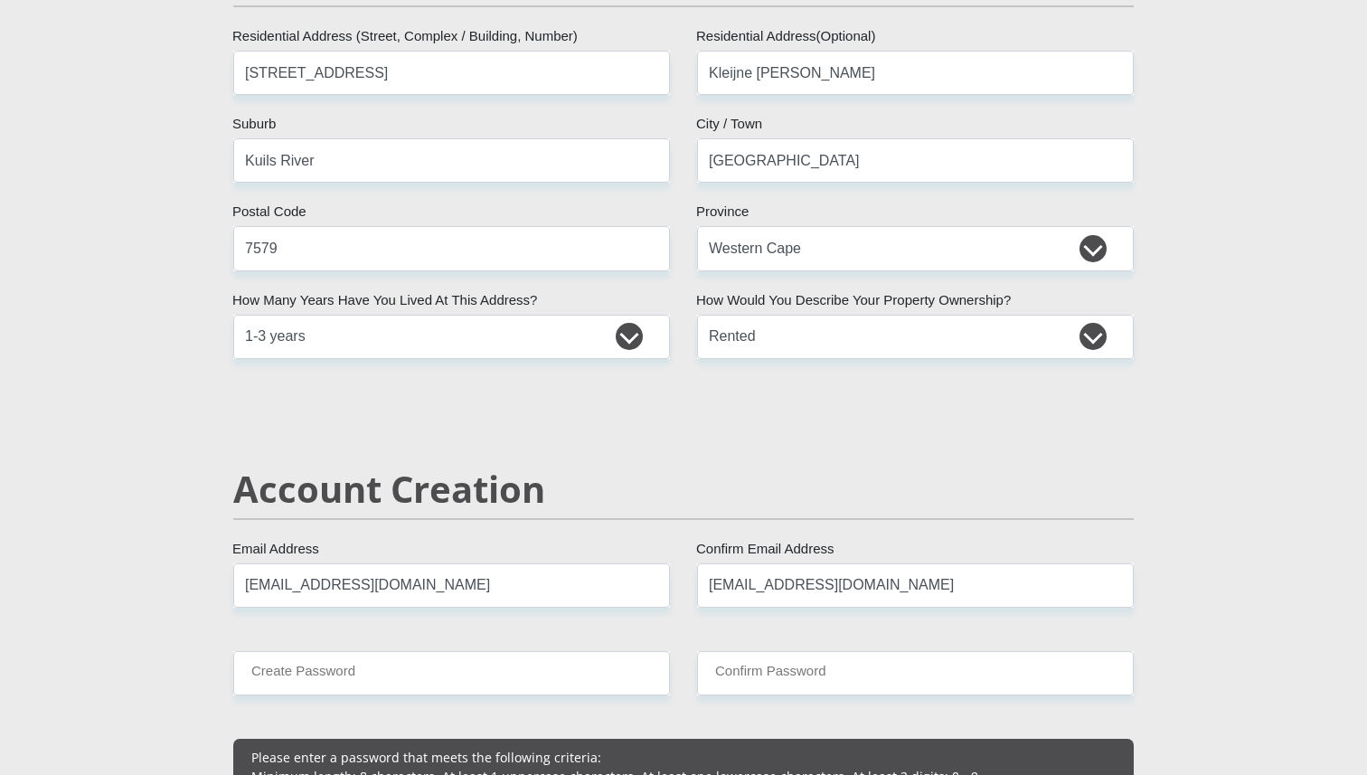
type input "7"
type input "0647097521"
type input "Asonele"
type input "Gevenga"
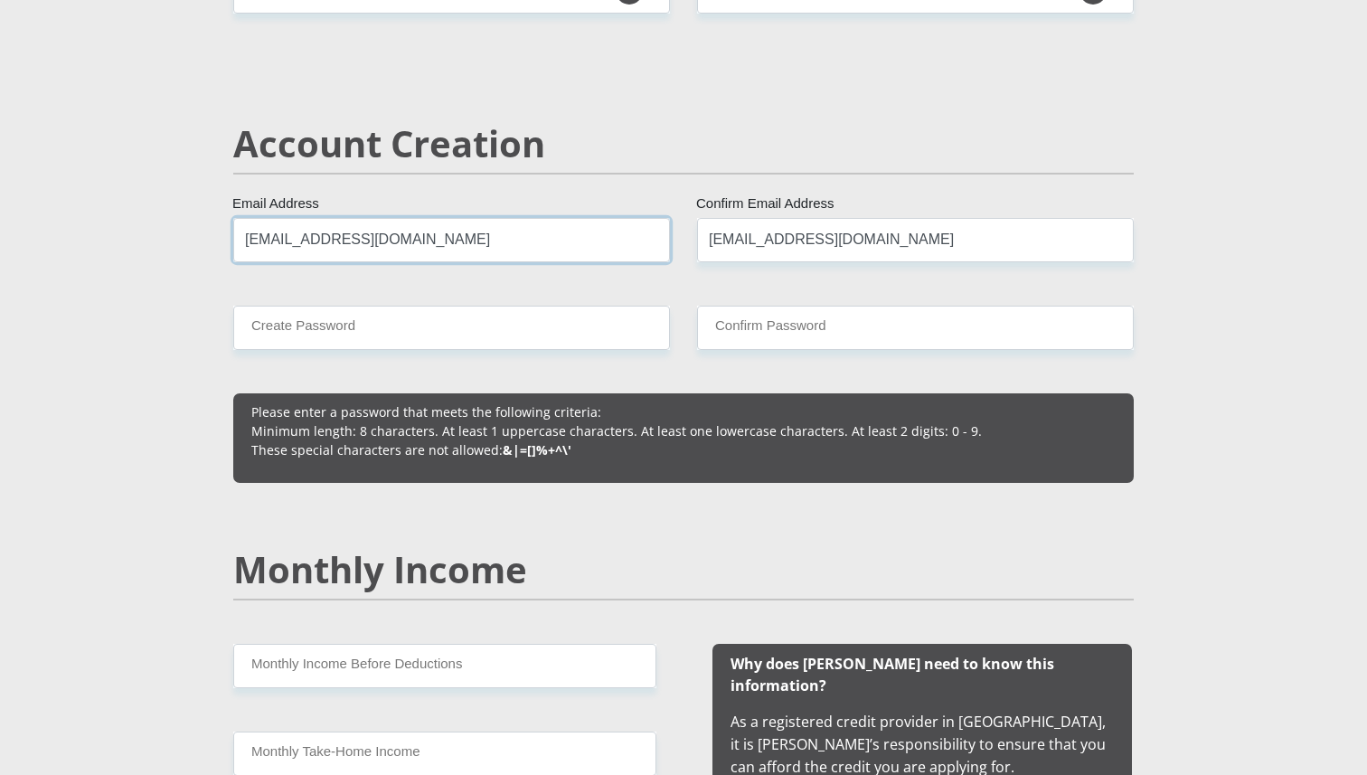
scroll to position [1206, 0]
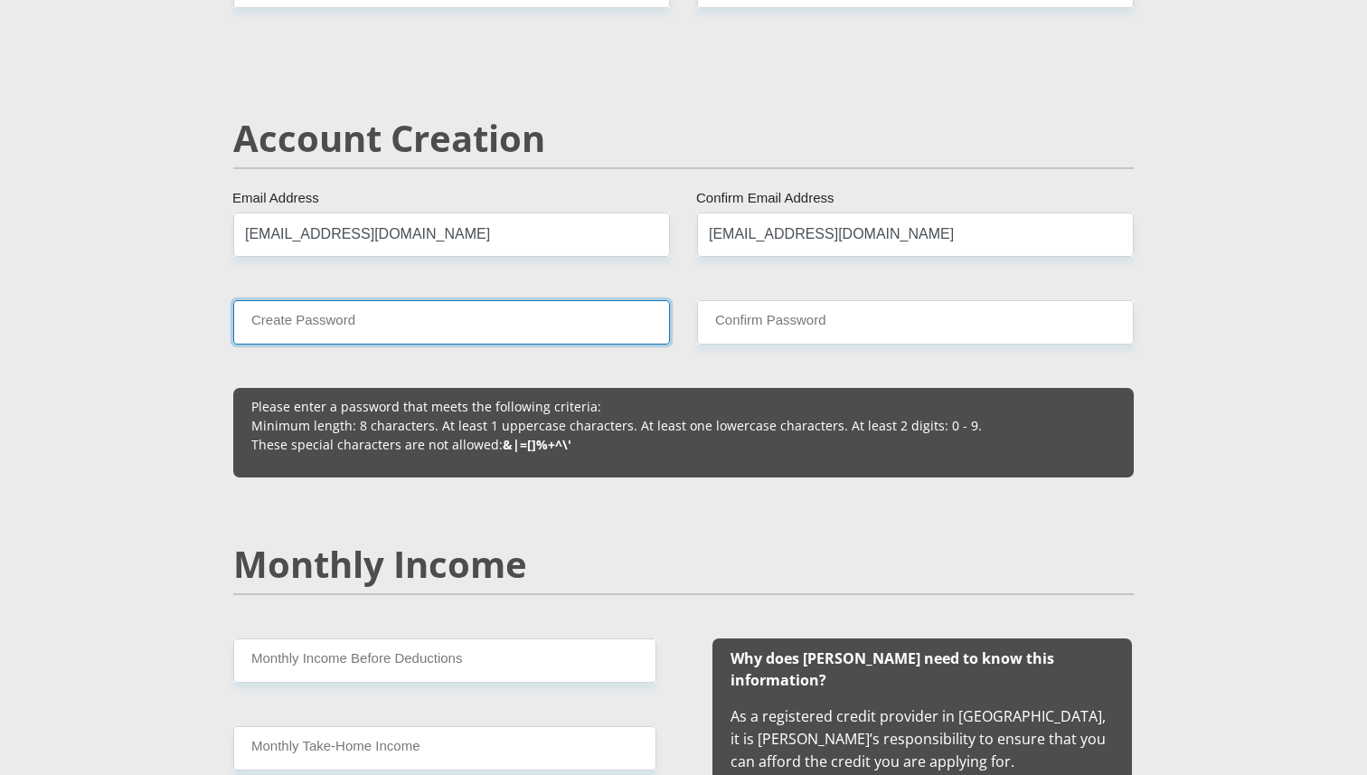
click at [471, 311] on input "Create Password" at bounding box center [451, 322] width 437 height 44
